Goal: Information Seeking & Learning: Check status

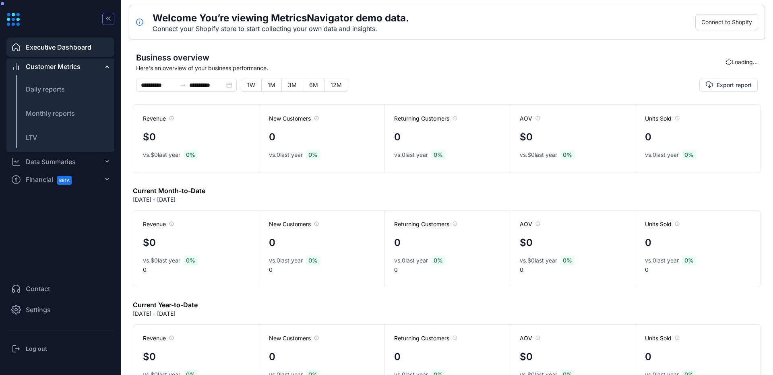
click at [109, 17] on icon "button" at bounding box center [108, 19] width 8 height 8
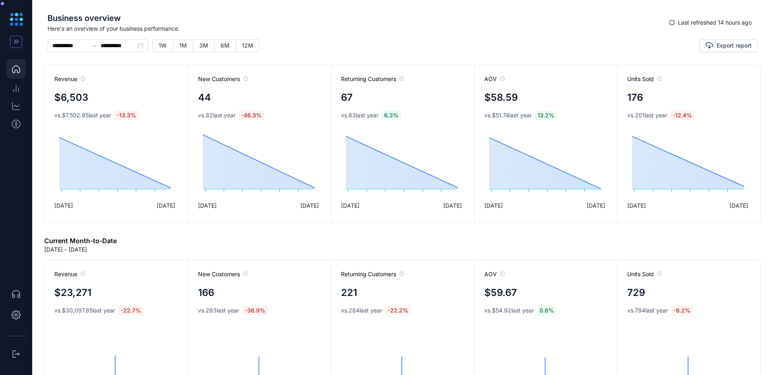
click at [16, 39] on icon "button" at bounding box center [16, 41] width 8 height 8
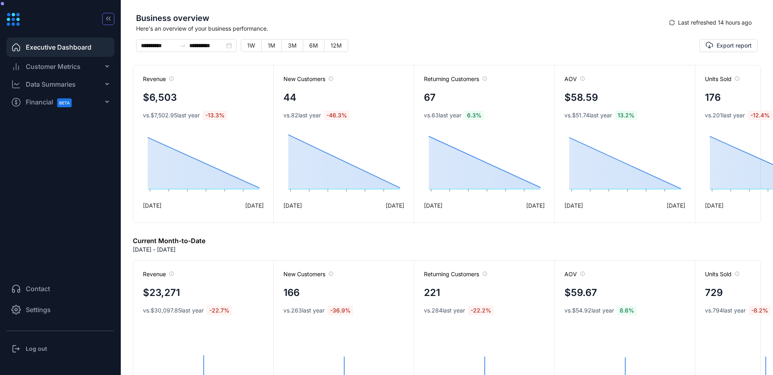
click at [59, 71] on div "Customer Metrics" at bounding box center [60, 66] width 108 height 16
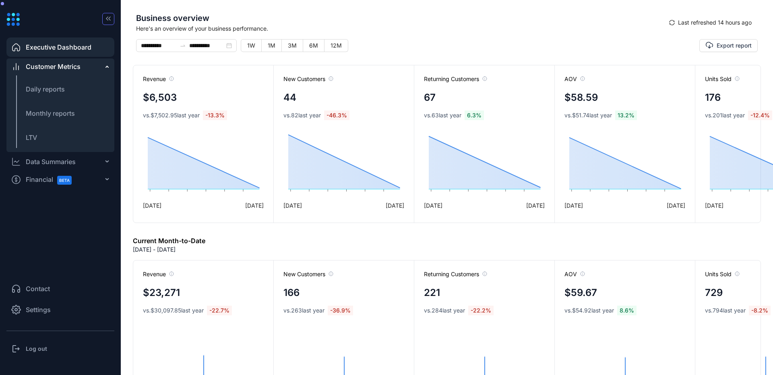
click at [60, 162] on div "Data Summaries" at bounding box center [51, 162] width 50 height 10
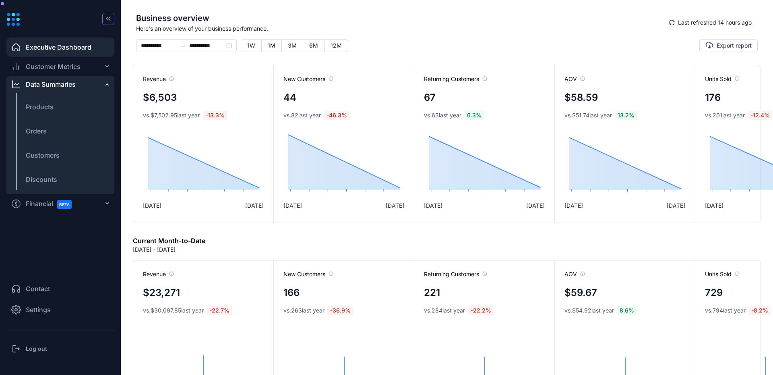
click at [61, 207] on span "BETA" at bounding box center [64, 204] width 15 height 9
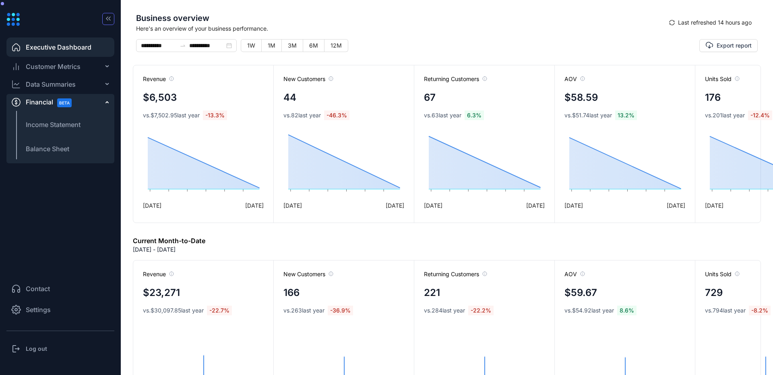
click at [100, 104] on div "Financial BETA" at bounding box center [60, 102] width 108 height 16
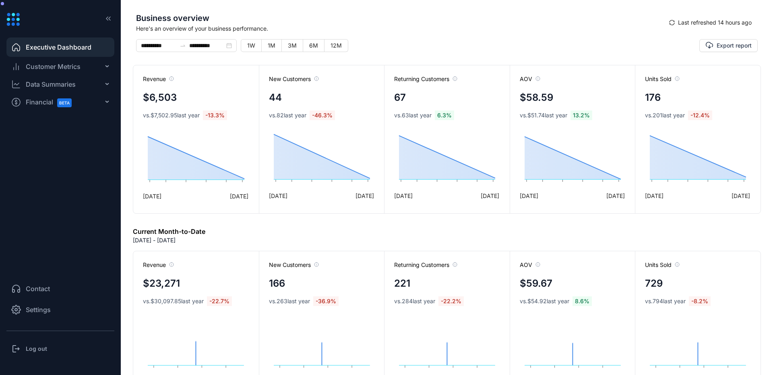
click at [83, 69] on div "Customer Metrics" at bounding box center [60, 66] width 108 height 16
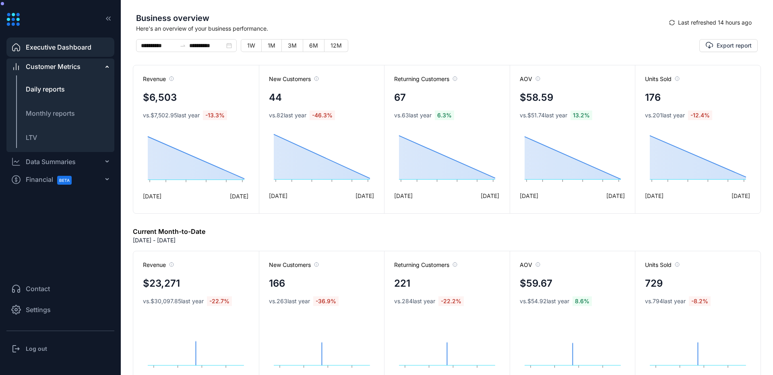
click at [75, 94] on li "Daily reports" at bounding box center [60, 88] width 108 height 19
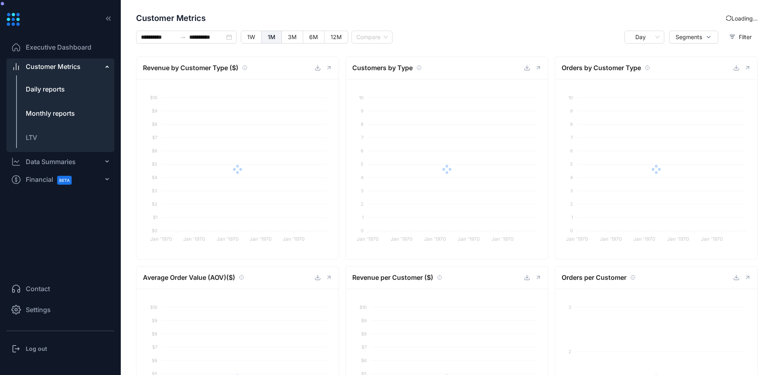
click at [66, 116] on span "Monthly reports" at bounding box center [50, 113] width 49 height 8
type input "**********"
click at [91, 50] on span "Executive Dashboard" at bounding box center [59, 47] width 66 height 10
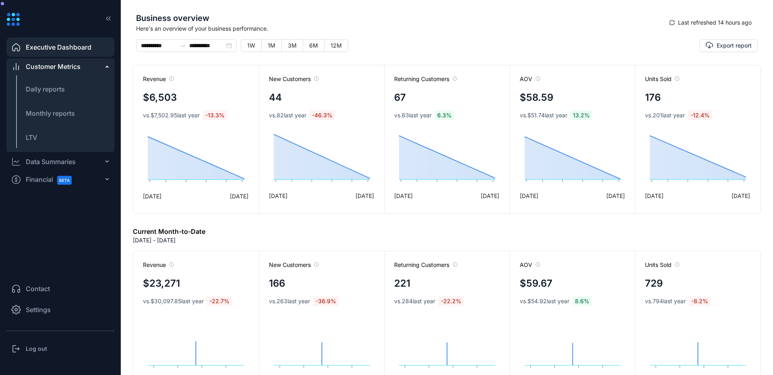
click at [96, 178] on div "Financial BETA" at bounding box center [60, 179] width 108 height 16
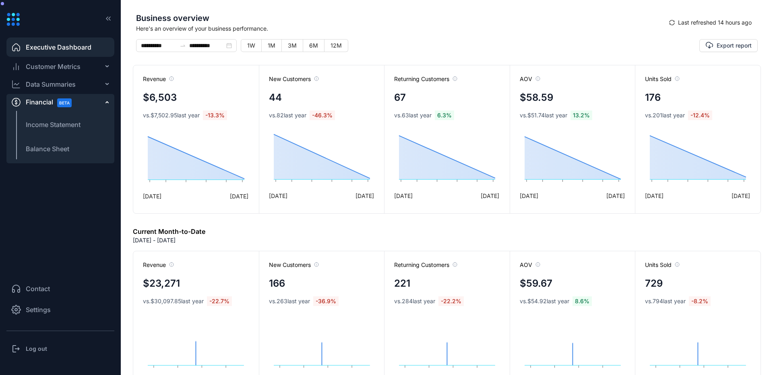
click at [100, 96] on div "Financial BETA" at bounding box center [60, 102] width 108 height 16
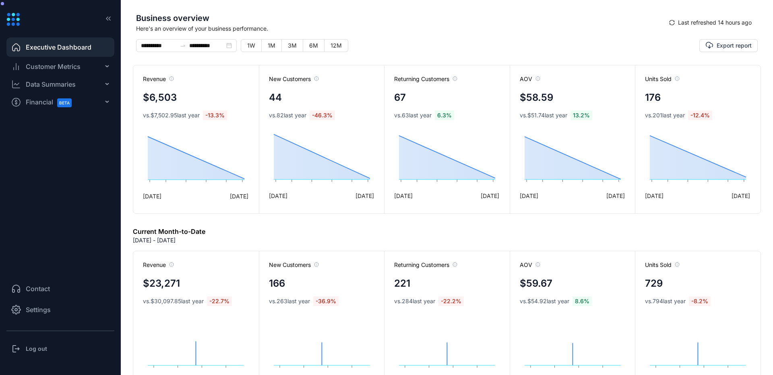
click at [104, 66] on div "Customer Metrics" at bounding box center [60, 66] width 108 height 16
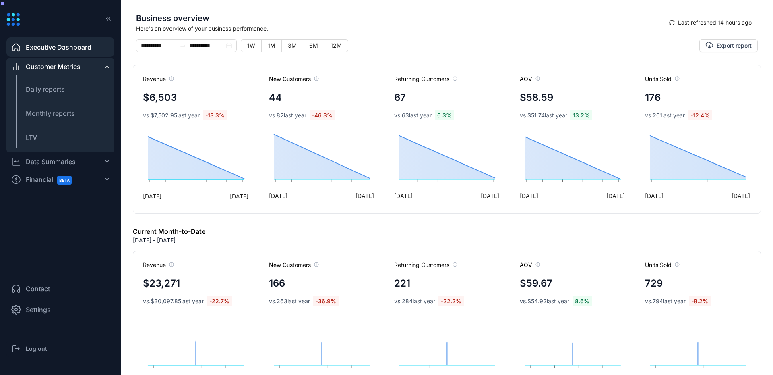
click at [95, 66] on div "Customer Metrics" at bounding box center [60, 66] width 108 height 16
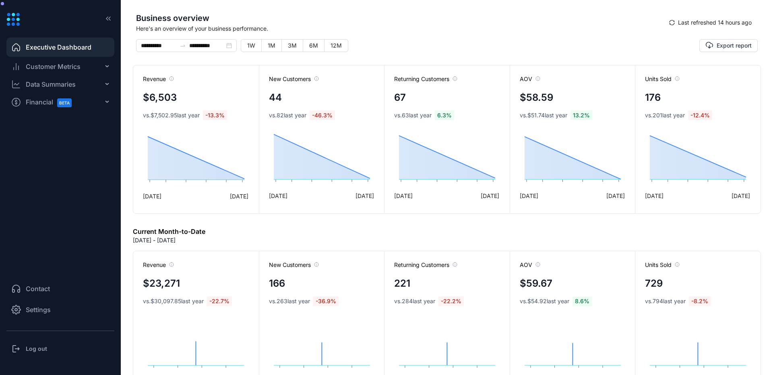
click at [95, 66] on div "Customer Metrics" at bounding box center [60, 66] width 108 height 16
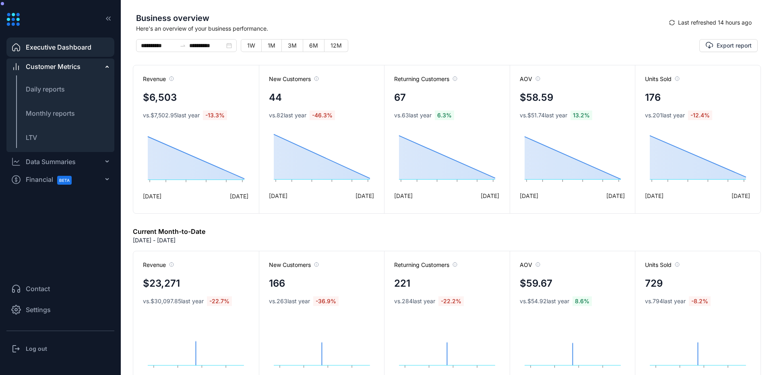
click at [57, 163] on div "Data Summaries" at bounding box center [51, 162] width 50 height 10
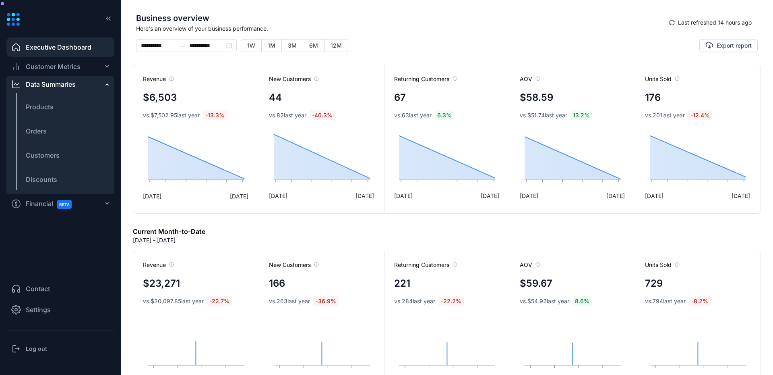
click at [50, 200] on span "Financial BETA" at bounding box center [52, 204] width 53 height 18
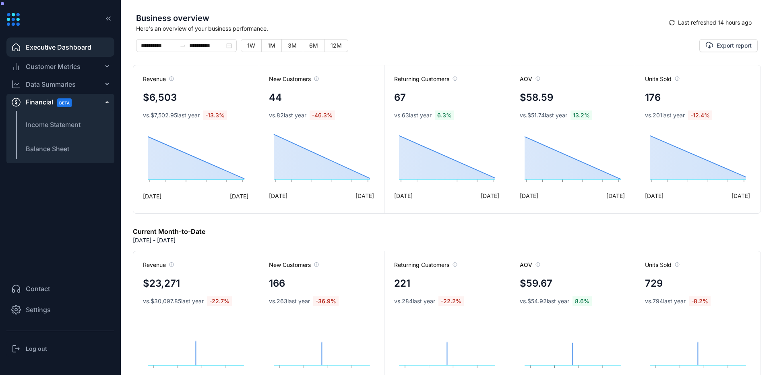
click at [90, 104] on div "Financial BETA" at bounding box center [60, 102] width 108 height 16
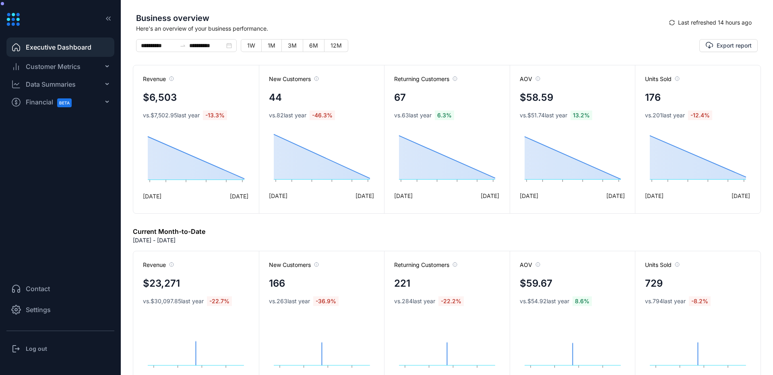
click at [92, 86] on div "Data Summaries" at bounding box center [60, 84] width 108 height 16
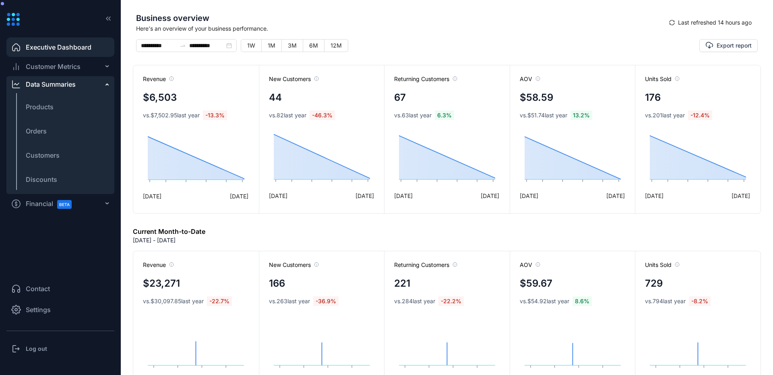
click at [96, 68] on div "Customer Metrics" at bounding box center [60, 66] width 108 height 16
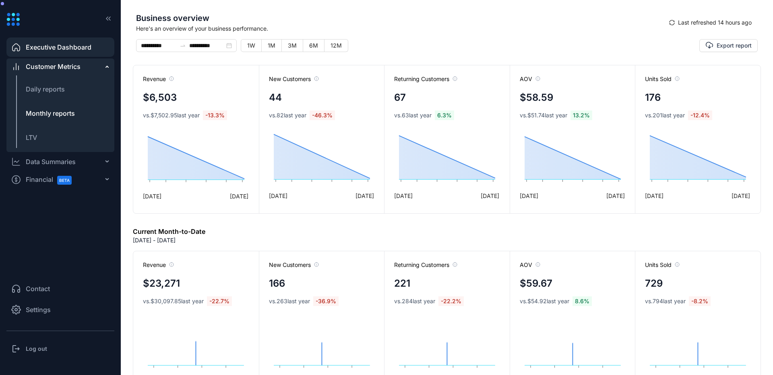
click at [76, 120] on li "Monthly reports" at bounding box center [60, 113] width 108 height 19
click at [58, 132] on li "LTV" at bounding box center [60, 137] width 108 height 19
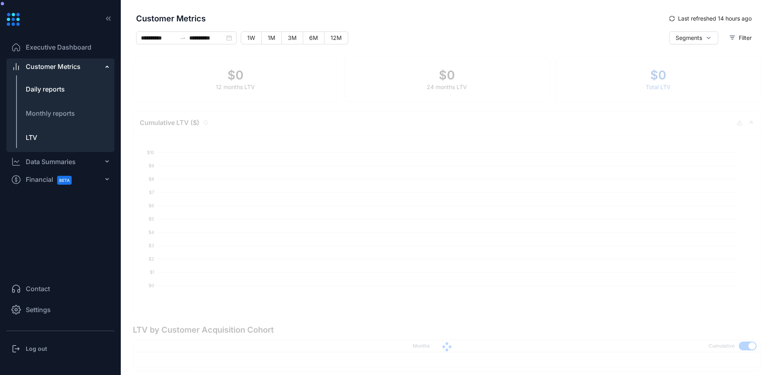
click at [58, 87] on span "Daily reports" at bounding box center [45, 89] width 39 height 8
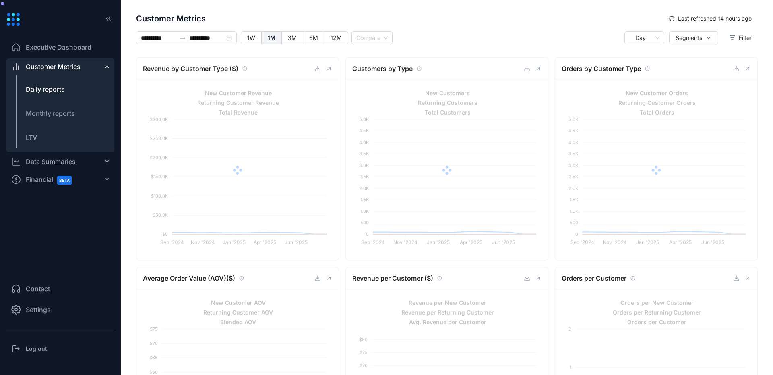
type input "**********"
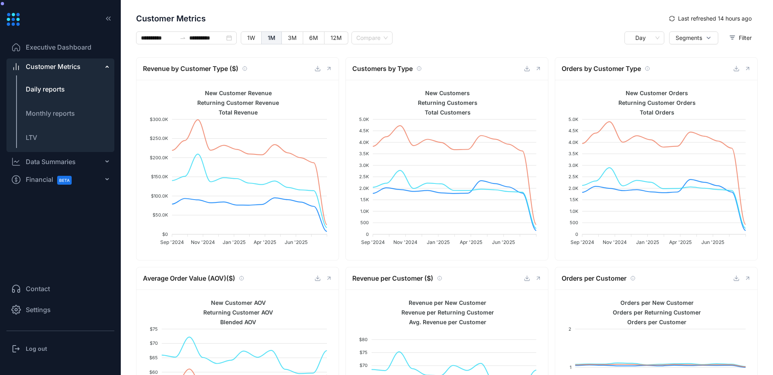
click at [441, 68] on div "Orders by Customer Type" at bounding box center [645, 69] width 167 height 10
click at [50, 112] on span "Monthly reports" at bounding box center [50, 113] width 49 height 8
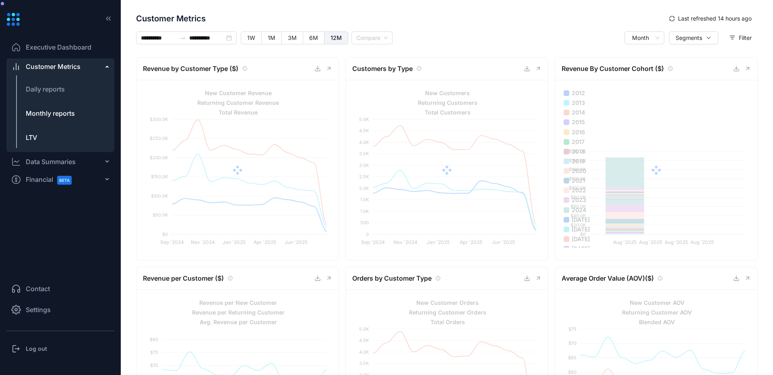
click at [34, 139] on span "LTV" at bounding box center [31, 137] width 11 height 8
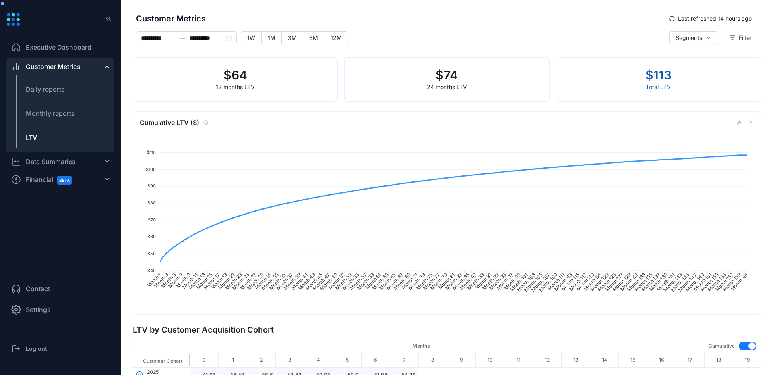
type input "**********"
click at [49, 163] on div "Data Summaries" at bounding box center [51, 162] width 50 height 10
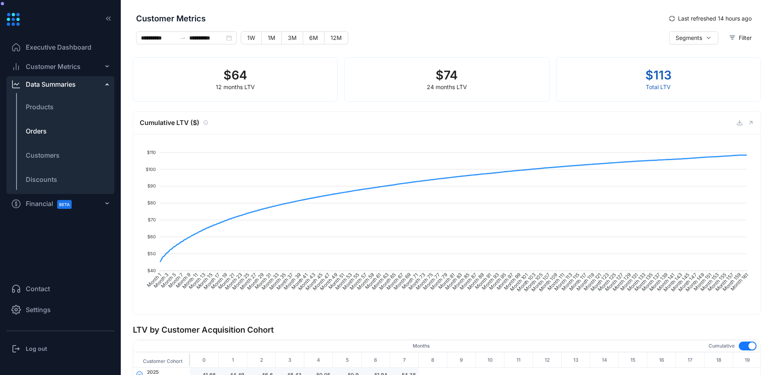
click at [37, 132] on span "Orders" at bounding box center [36, 131] width 21 height 10
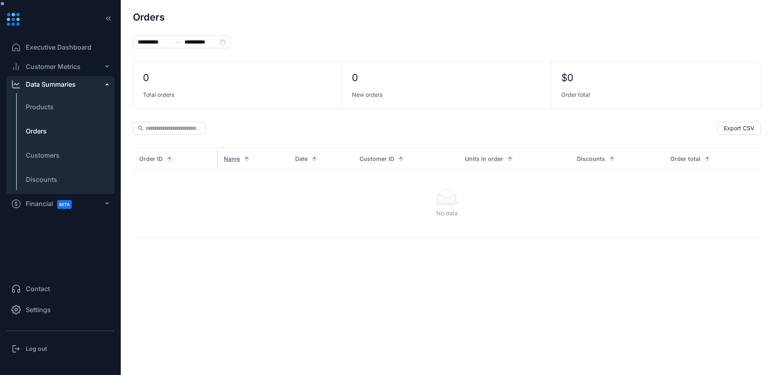
type input "**********"
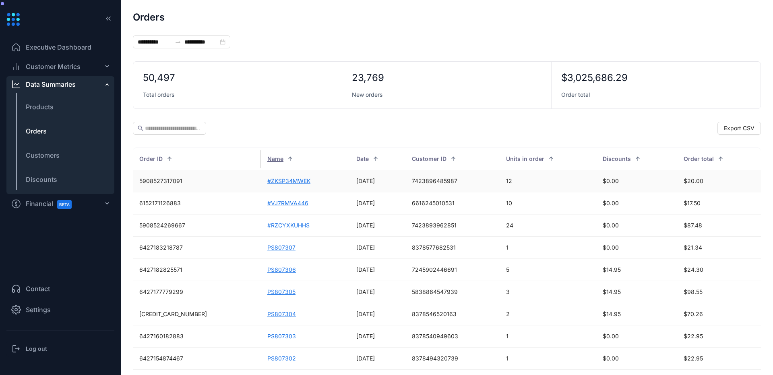
click at [261, 183] on td "#ZKSP34MWEK" at bounding box center [305, 181] width 89 height 22
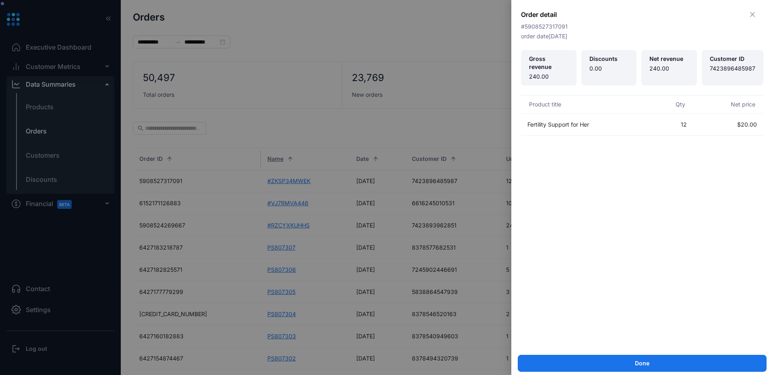
click at [338, 189] on div at bounding box center [386, 187] width 773 height 375
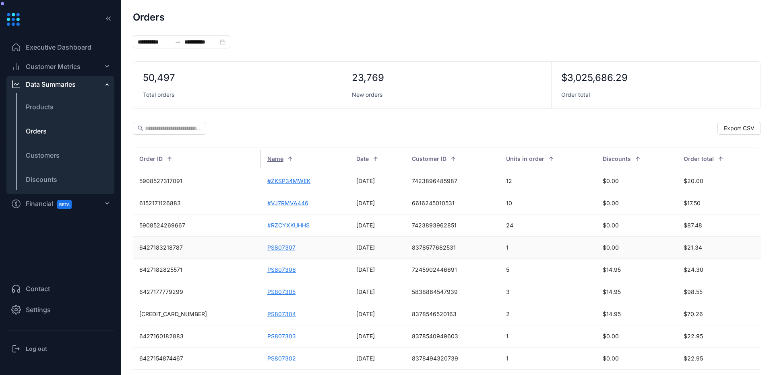
click at [261, 246] on td "PS807307" at bounding box center [305, 247] width 89 height 22
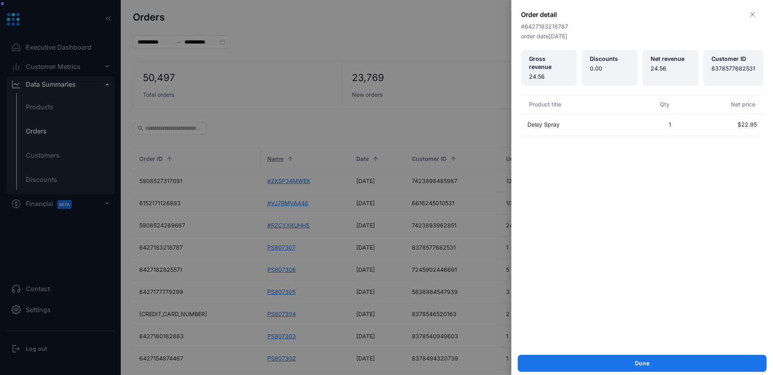
click at [423, 168] on div at bounding box center [386, 187] width 773 height 375
